Goal: Task Accomplishment & Management: Use online tool/utility

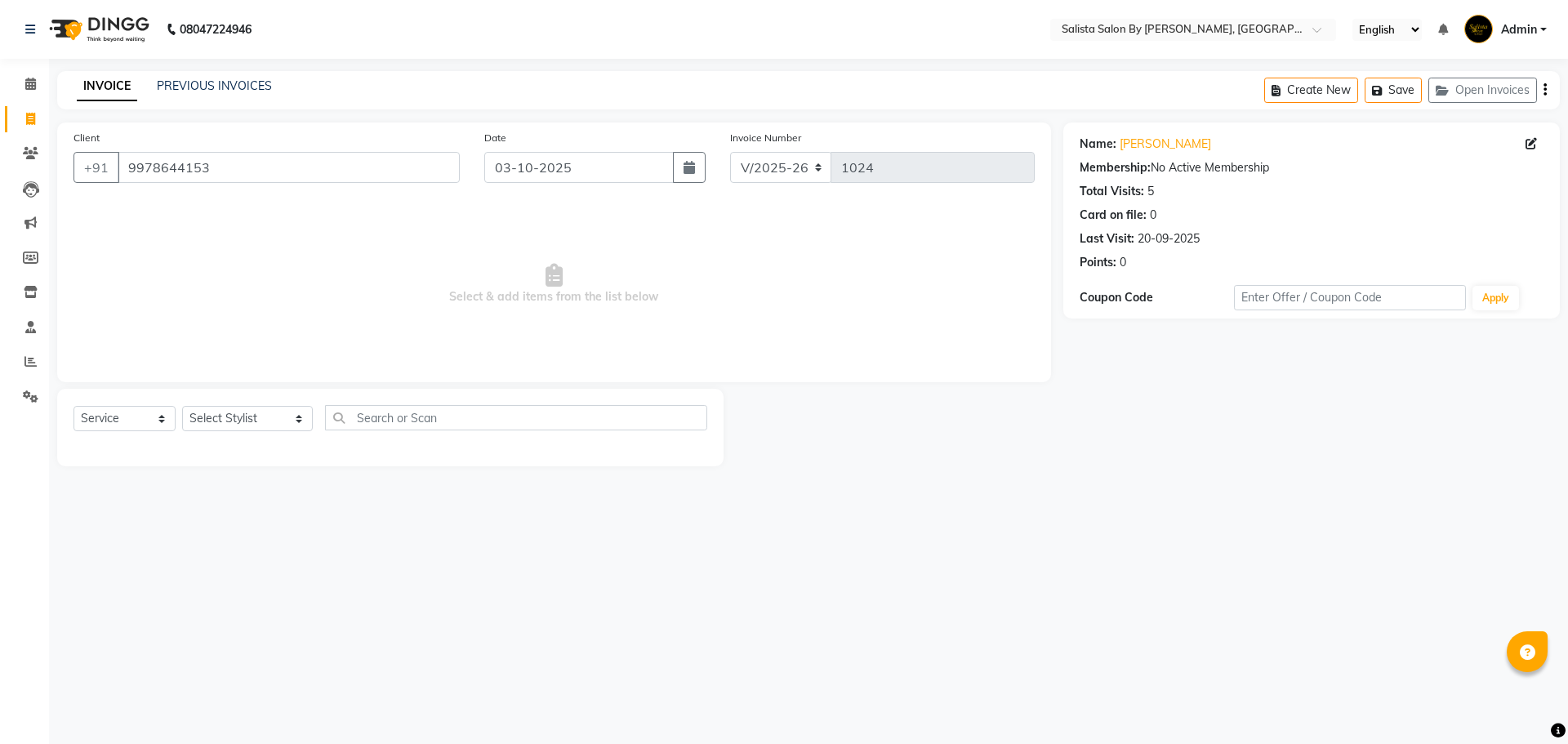
select select "6878"
select select "service"
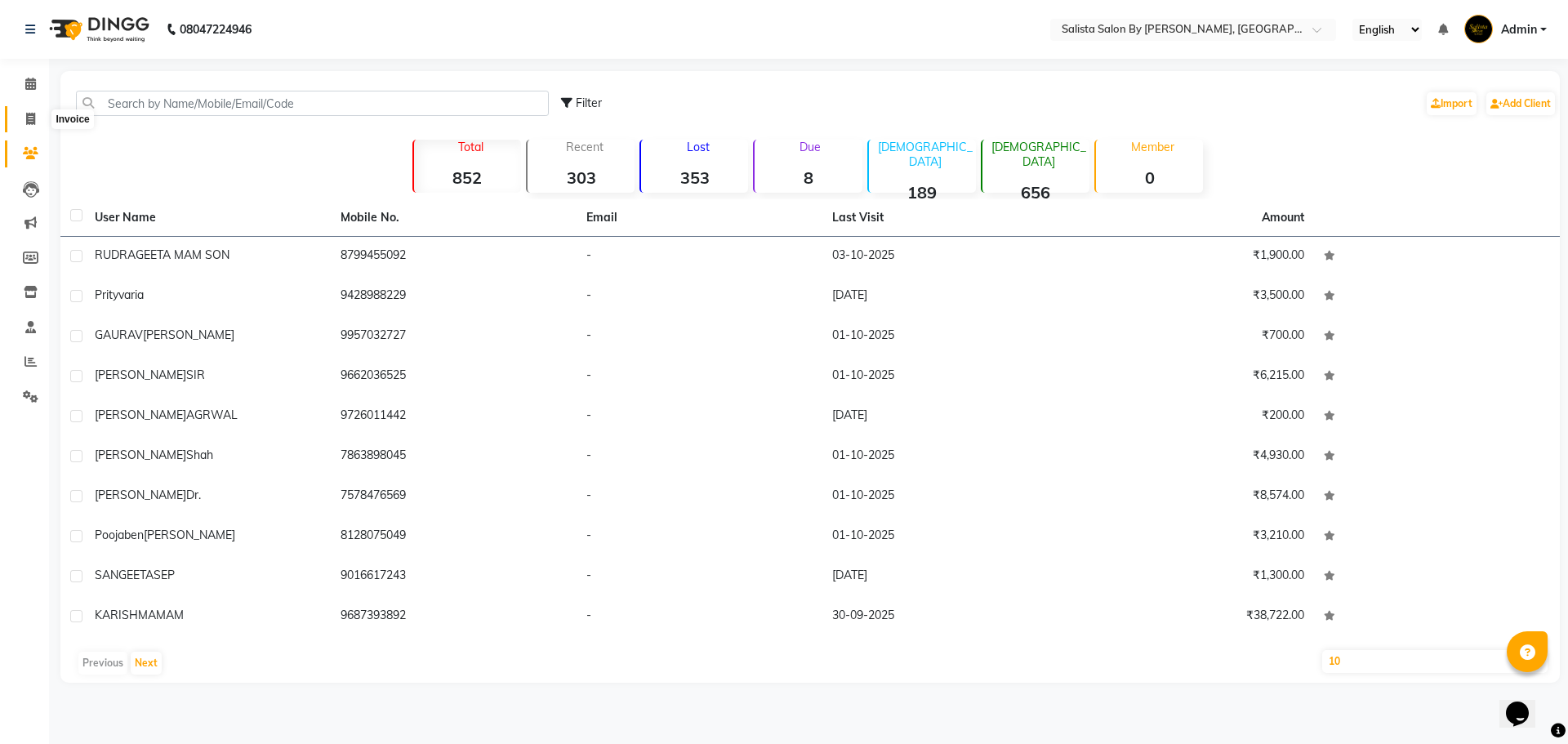
click at [28, 116] on icon at bounding box center [30, 119] width 9 height 13
select select "service"
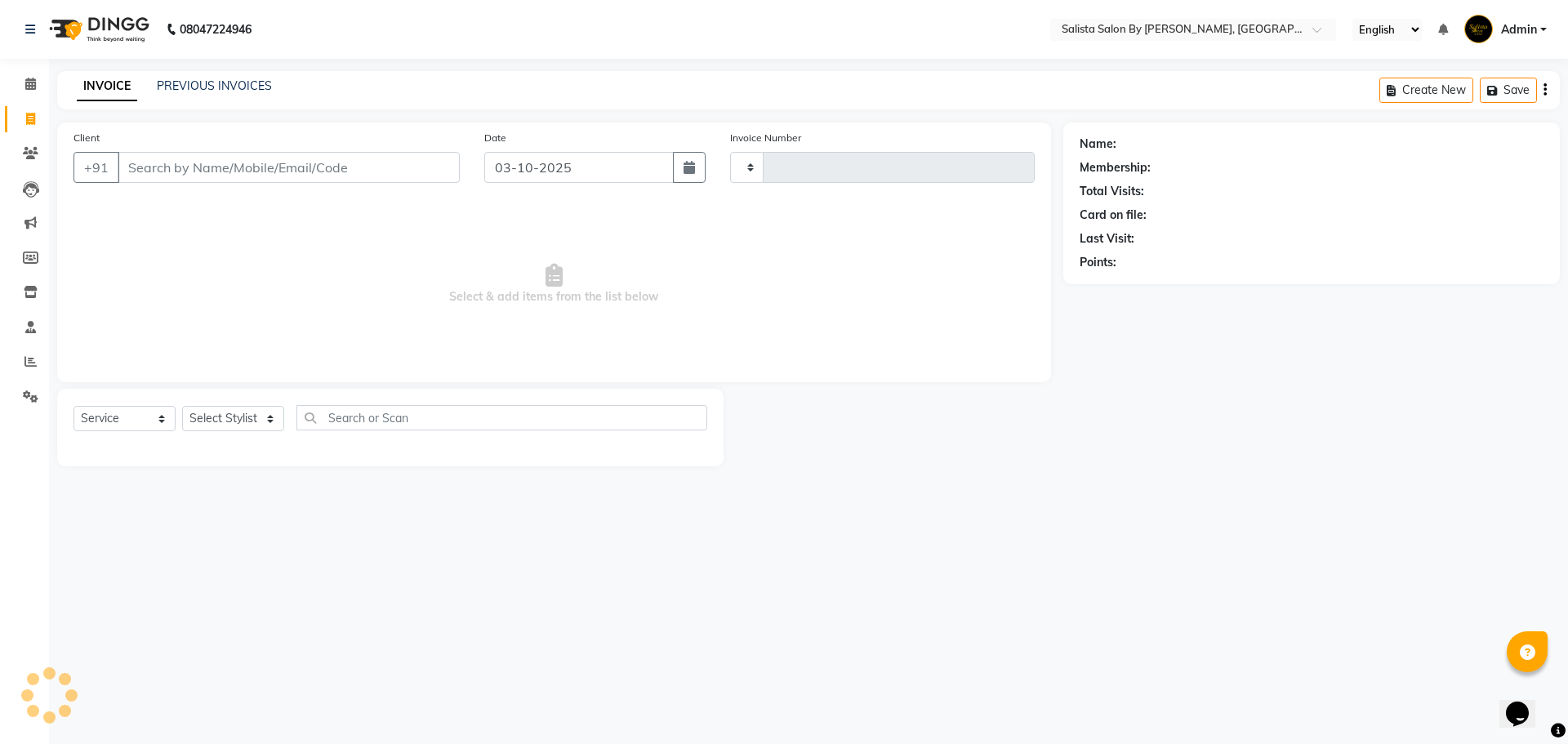
type input "1026"
select select "6878"
click at [27, 157] on icon at bounding box center [30, 153] width 15 height 13
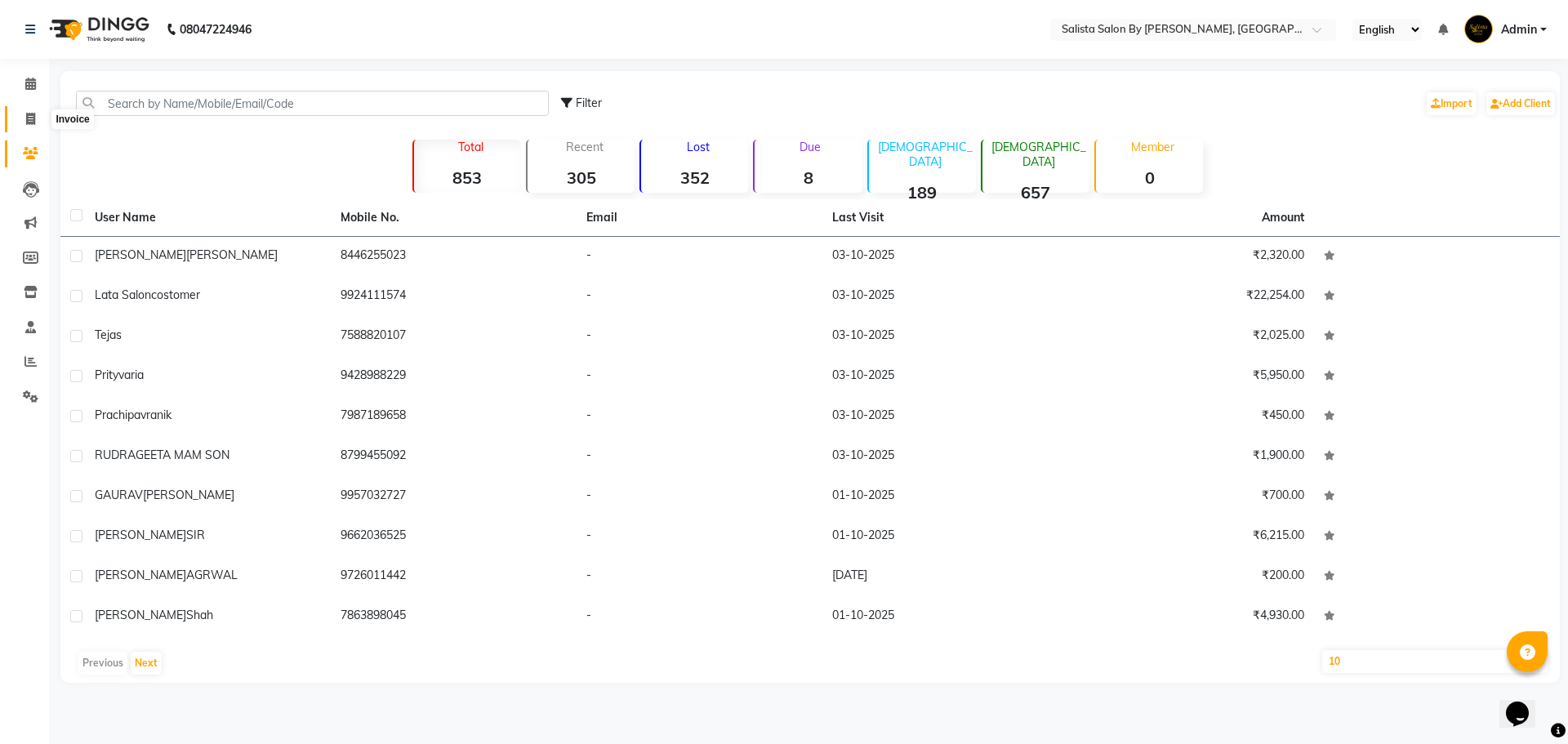
click at [22, 111] on span at bounding box center [30, 119] width 29 height 19
select select "6878"
select select "service"
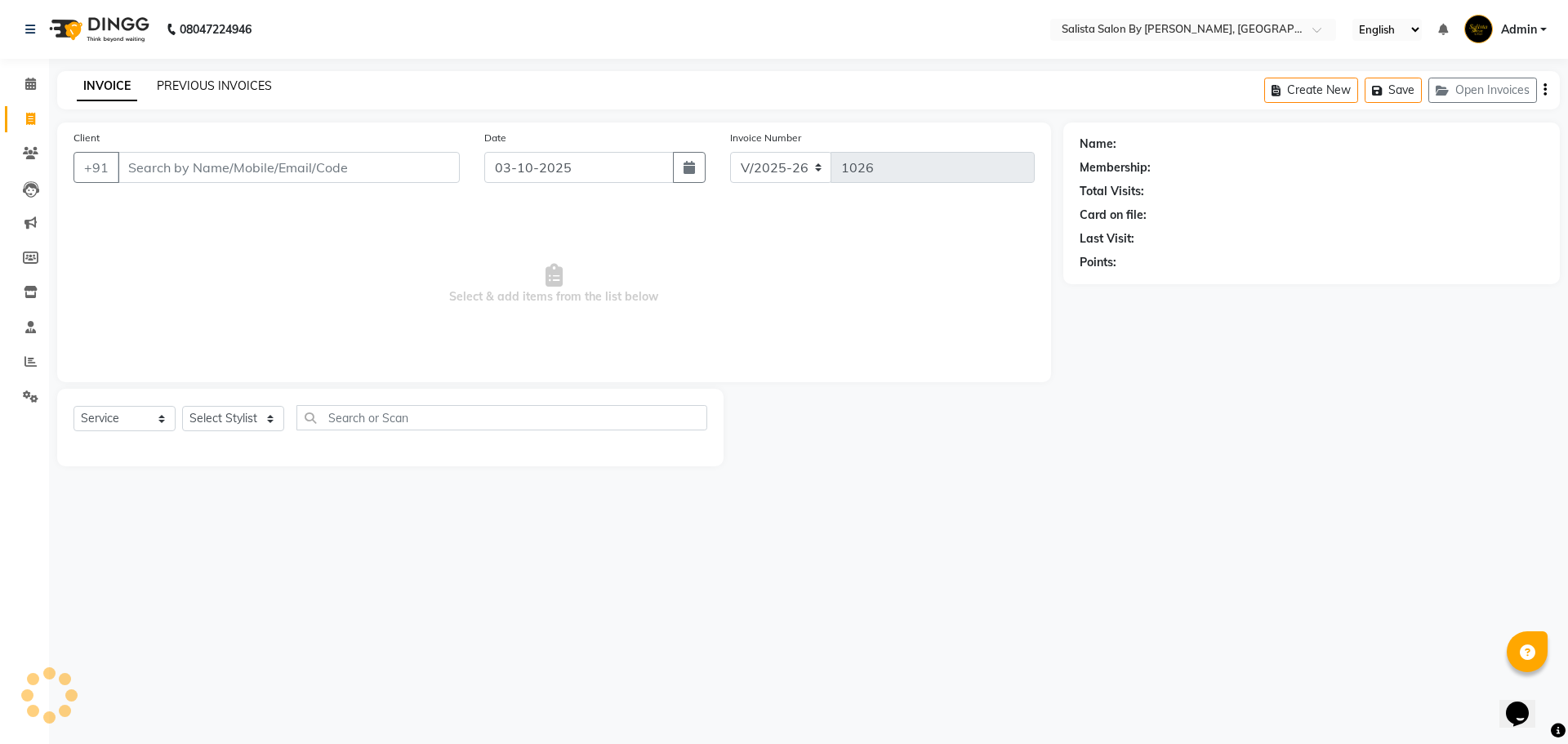
click at [200, 79] on link "PREVIOUS INVOICES" at bounding box center [214, 85] width 115 height 14
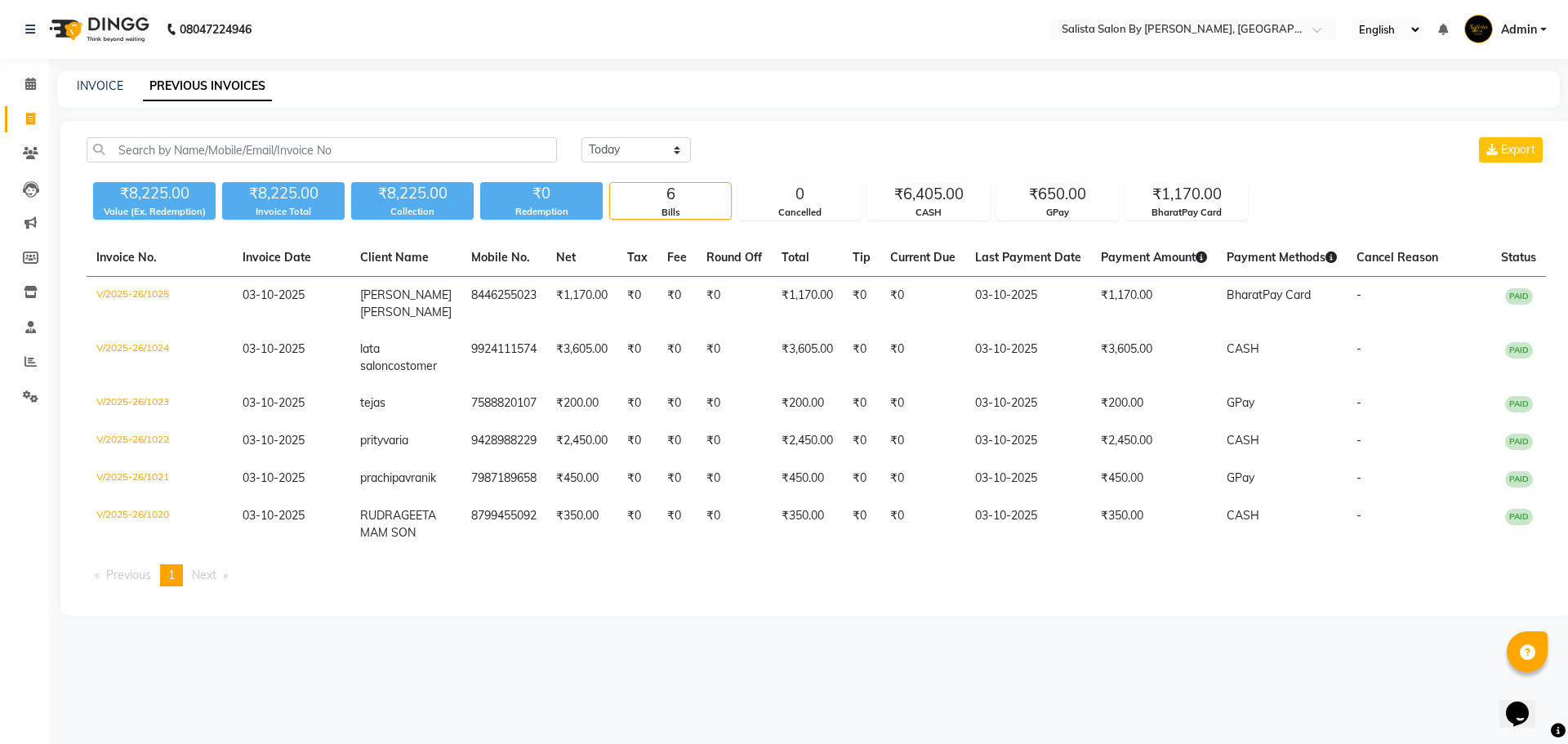
click at [814, 682] on div "08047224946 Select Location × Salista Salon By Kajol, Club O7 Road Shela Englis…" at bounding box center [784, 372] width 1568 height 744
click at [1146, 723] on div "08047224946 Select Location × Salista Salon By Kajol, Club O7 Road Shela Englis…" at bounding box center [784, 372] width 1568 height 744
click at [1223, 600] on div "Invoice No. Invoice Date Client Name Mobile No. Net Tax Fee Round Off Total Tip…" at bounding box center [816, 419] width 1478 height 360
click at [1126, 587] on ul "Previous page 1 / 1 You're on page 1 Next page" at bounding box center [815, 575] width 1459 height 22
click at [973, 701] on div "08047224946 Select Location × Salista Salon By Kajol, Club O7 Road Shela Englis…" at bounding box center [784, 372] width 1568 height 744
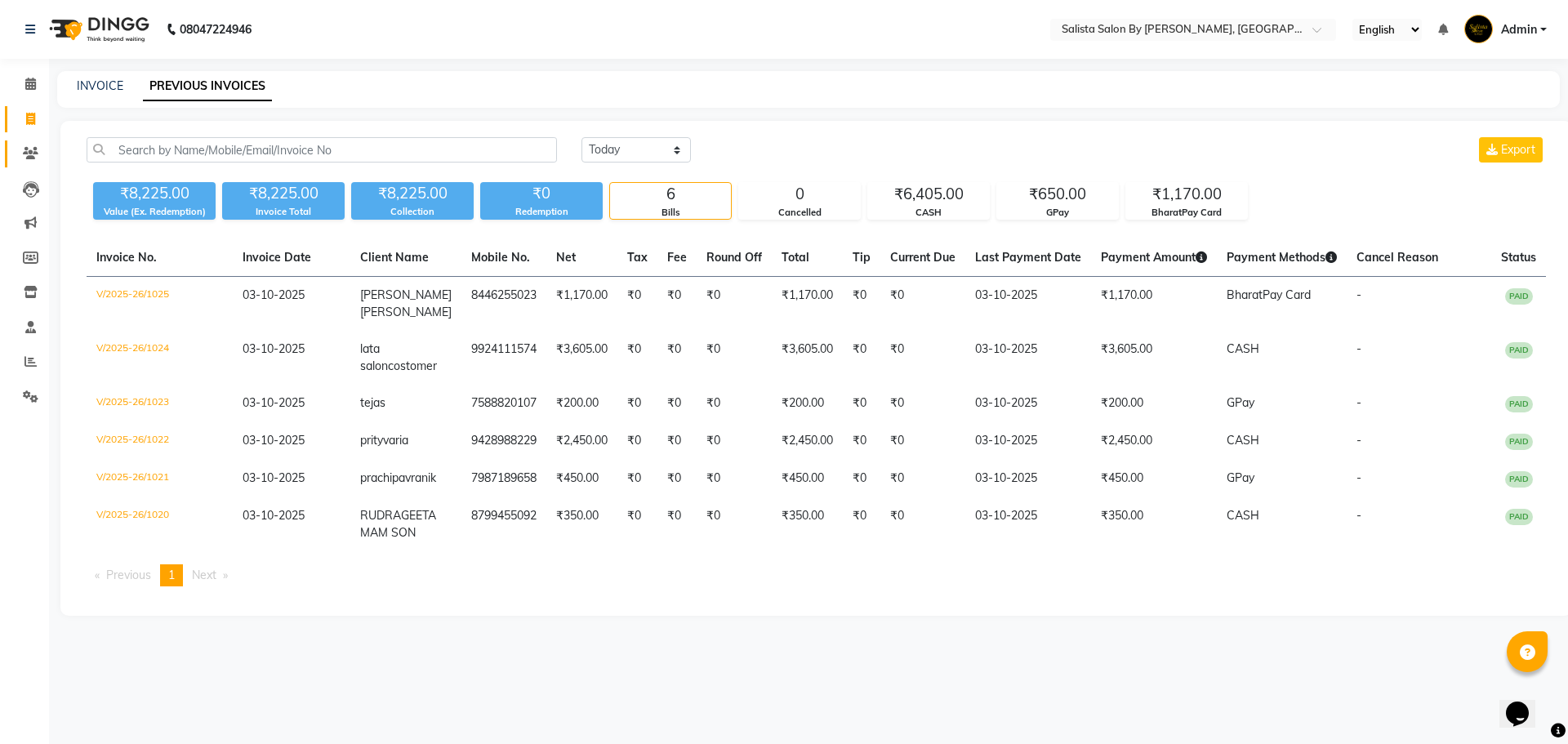
click at [23, 147] on icon at bounding box center [30, 153] width 15 height 13
